Goal: Task Accomplishment & Management: Manage account settings

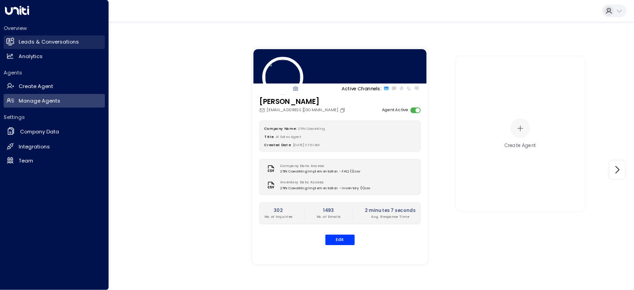
click at [22, 37] on link "Leads & Conversations Leads & Conversations" at bounding box center [54, 42] width 101 height 14
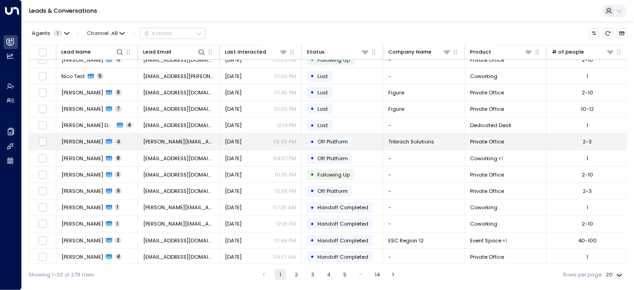
scroll to position [59, 0]
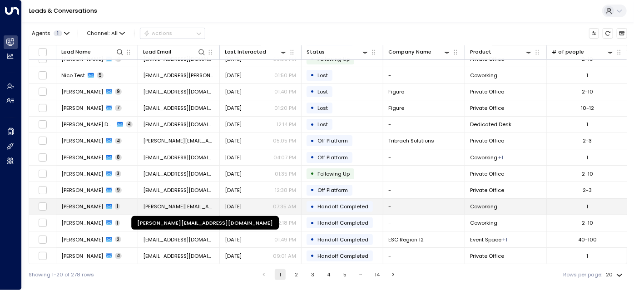
click at [202, 203] on span "[PERSON_NAME][EMAIL_ADDRESS][DOMAIN_NAME]" at bounding box center [178, 206] width 71 height 7
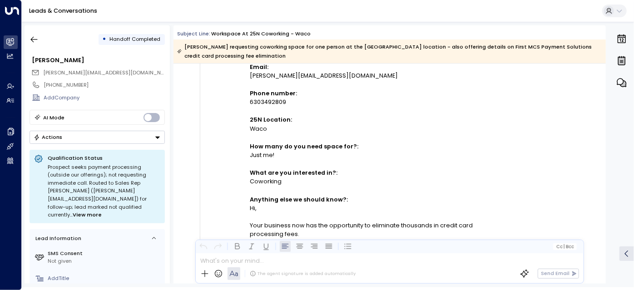
scroll to position [233, 0]
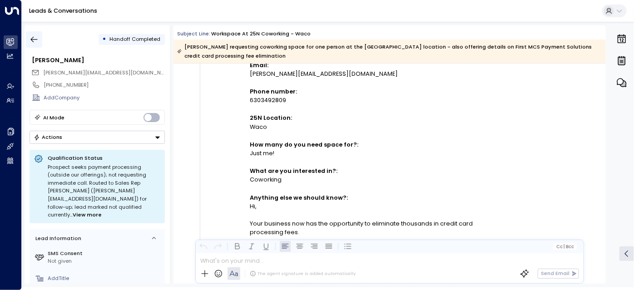
click at [35, 37] on icon "button" at bounding box center [34, 39] width 9 height 9
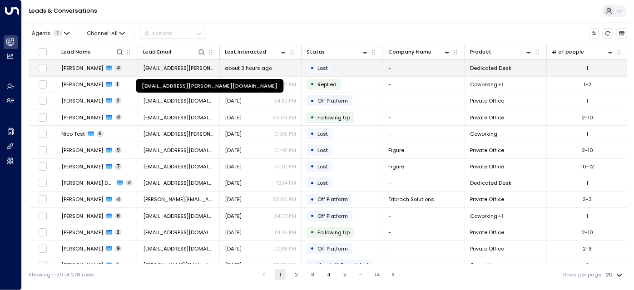
click at [161, 69] on span "[EMAIL_ADDRESS][PERSON_NAME][DOMAIN_NAME]" at bounding box center [178, 67] width 71 height 7
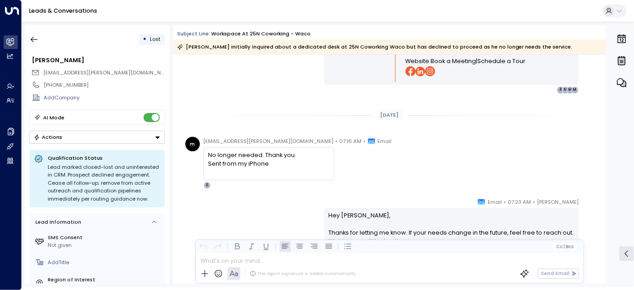
scroll to position [1064, 0]
